Goal: Obtain resource: Download file/media

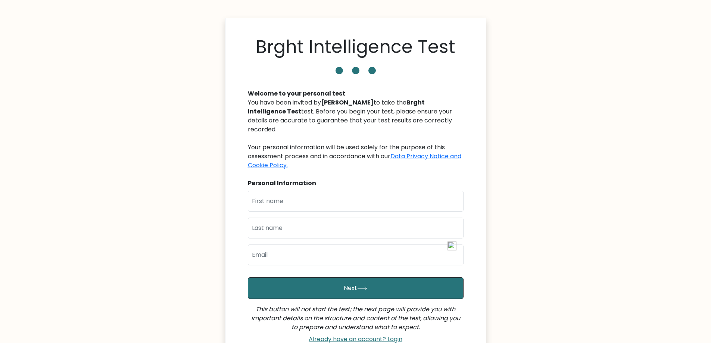
scroll to position [75, 0]
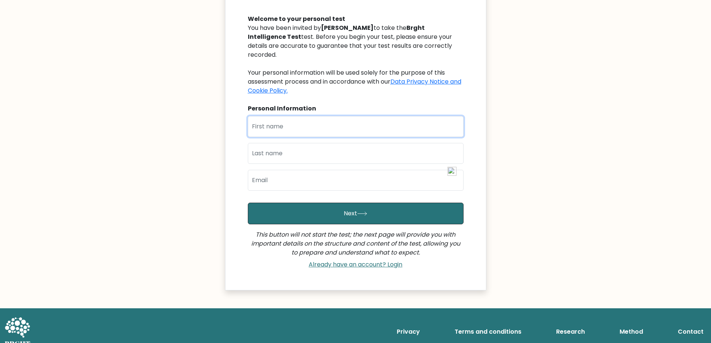
click at [278, 116] on input "text" at bounding box center [356, 126] width 216 height 21
type input "[PERSON_NAME]"
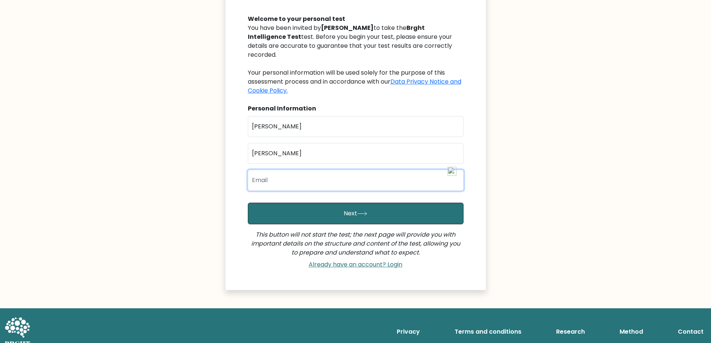
type input "H"
type input "h"
type input "[EMAIL_ADDRESS][DOMAIN_NAME]"
click at [248, 203] on button "Next" at bounding box center [356, 214] width 216 height 22
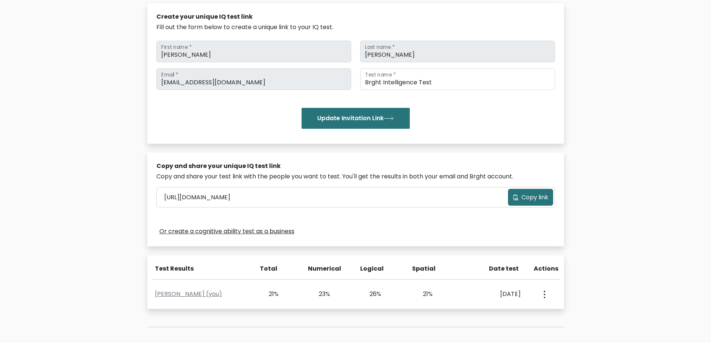
scroll to position [112, 0]
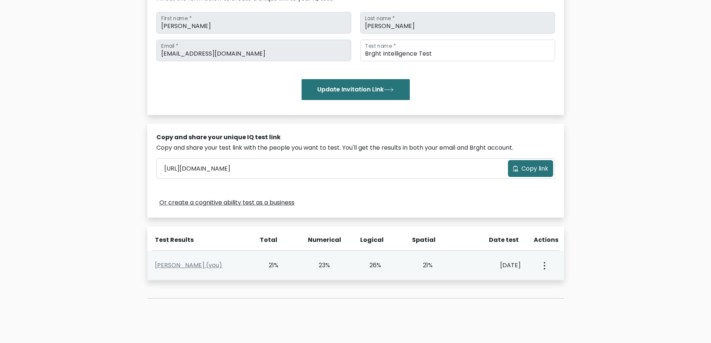
click at [543, 263] on button "button" at bounding box center [544, 265] width 6 height 23
click at [198, 268] on link "Allison Hubele (you)" at bounding box center [188, 265] width 67 height 9
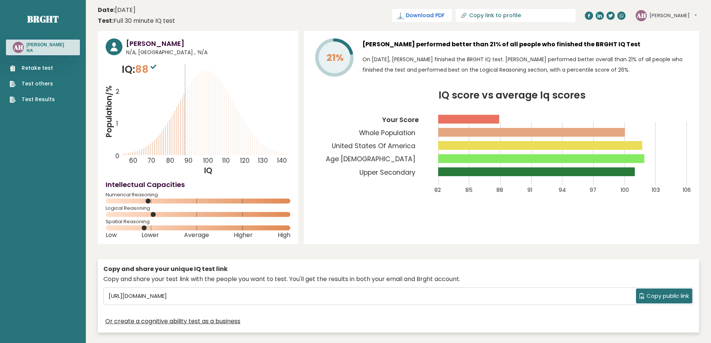
click at [444, 17] on span "Download PDF" at bounding box center [425, 16] width 39 height 8
